Goal: Transaction & Acquisition: Purchase product/service

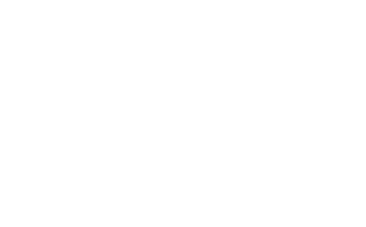
select select "******"
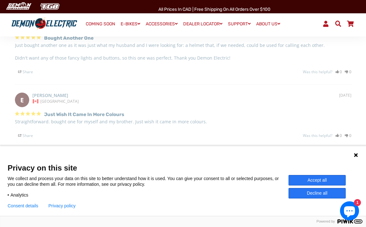
scroll to position [602, 0]
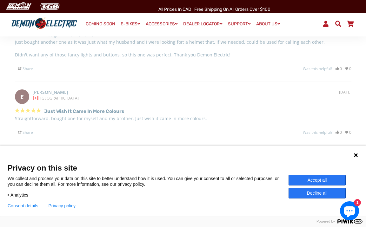
click at [302, 106] on div "Just wish it came in more colours Straightforward. bought one for myself and my…" at bounding box center [183, 120] width 336 height 29
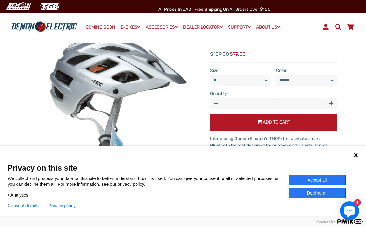
scroll to position [0, 0]
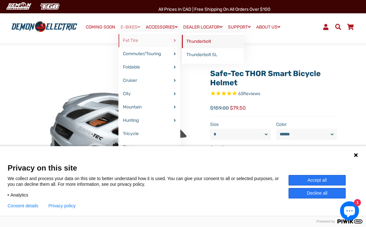
click at [199, 41] on link "Thunderbolt" at bounding box center [213, 41] width 62 height 13
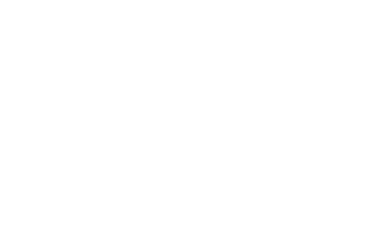
select select "******"
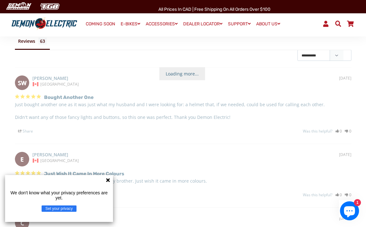
scroll to position [544, 0]
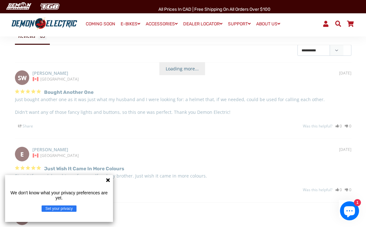
click at [254, 147] on div "E [DATE] Ethan [GEOGRAPHIC_DATA]" at bounding box center [183, 153] width 336 height 12
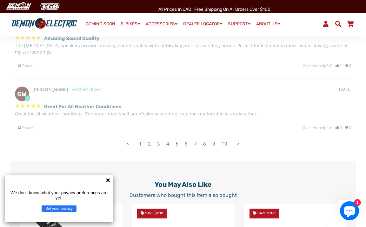
scroll to position [846, 0]
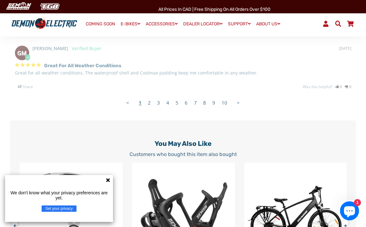
click at [149, 96] on link "2" at bounding box center [149, 102] width 9 height 13
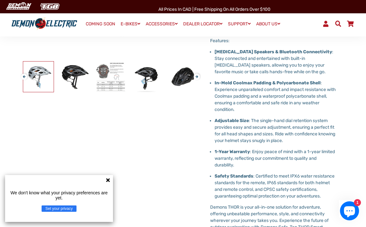
scroll to position [200, 0]
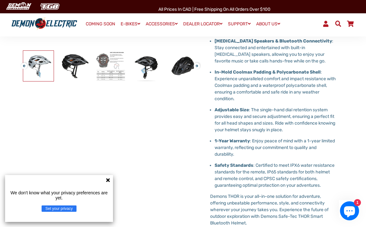
click at [196, 66] on button "Next" at bounding box center [195, 63] width 4 height 7
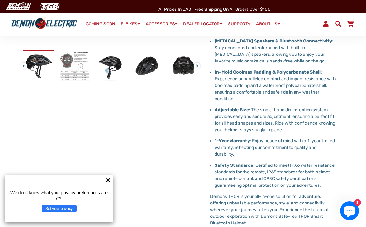
click at [106, 180] on icon at bounding box center [107, 180] width 5 height 5
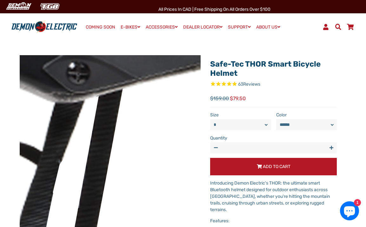
scroll to position [10, 0]
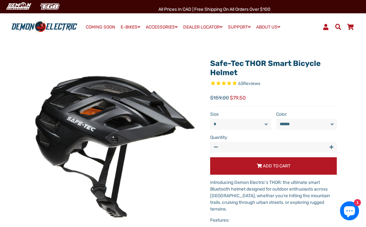
click at [266, 124] on select "* *" at bounding box center [240, 124] width 61 height 11
click at [210, 119] on select "* *" at bounding box center [240, 124] width 61 height 11
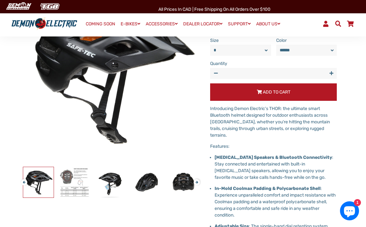
scroll to position [102, 0]
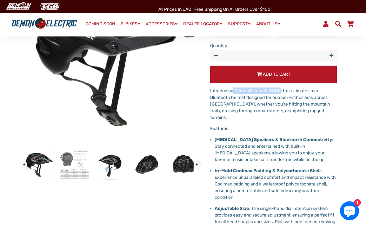
drag, startPoint x: 283, startPoint y: 91, endPoint x: 234, endPoint y: 93, distance: 48.6
click at [234, 93] on p "Introducing Demon Electric's THOR: the ultimate smart Bluetooth helmet designed…" at bounding box center [273, 104] width 127 height 33
copy p "Demon Electric's THOR"
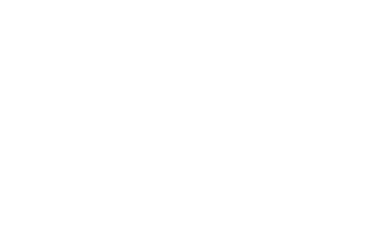
select select "******"
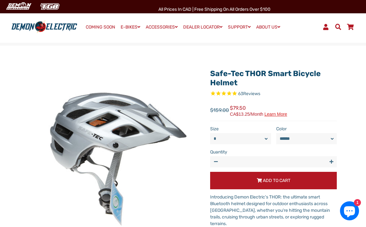
drag, startPoint x: 243, startPoint y: 82, endPoint x: 209, endPoint y: 73, distance: 34.6
copy link "Safe-Tec THOR Smart Bicycle Helmet"
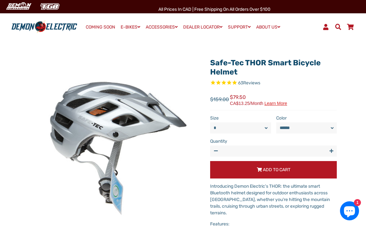
scroll to position [11, 0]
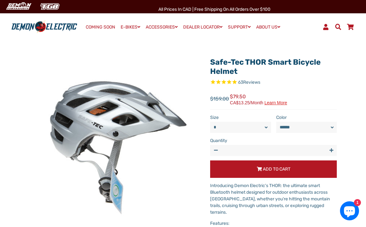
click at [266, 128] on select "* *" at bounding box center [240, 127] width 61 height 11
select select "*"
click at [210, 122] on select "* *" at bounding box center [240, 127] width 61 height 11
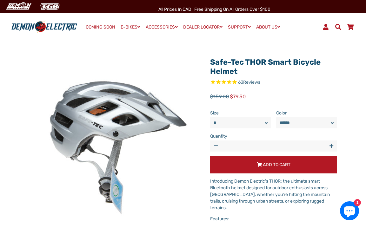
click at [334, 121] on select "****** *****" at bounding box center [306, 122] width 61 height 11
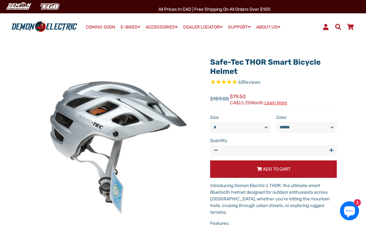
select select "*****"
click at [276, 122] on select "****** *****" at bounding box center [306, 127] width 61 height 11
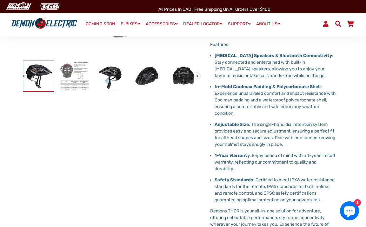
scroll to position [152, 0]
